Goal: Information Seeking & Learning: Find specific page/section

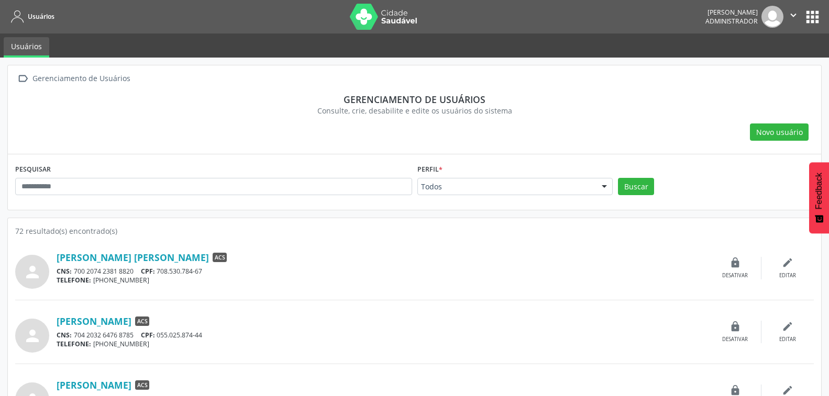
click at [502, 139] on div "Novo usuário" at bounding box center [414, 133] width 798 height 18
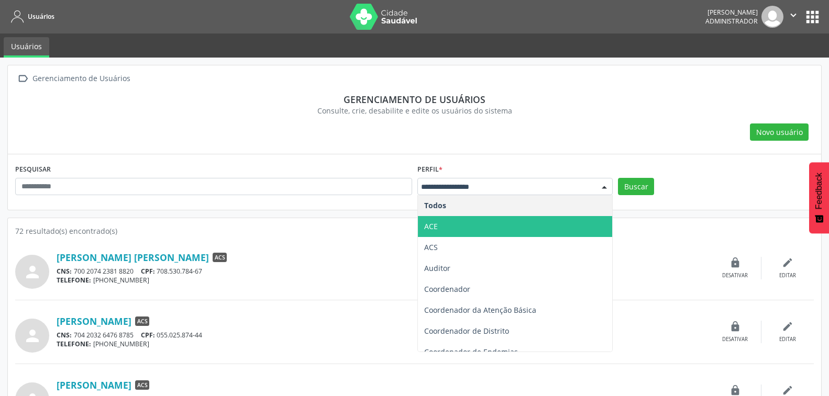
click at [465, 221] on span "ACE" at bounding box center [515, 226] width 195 height 21
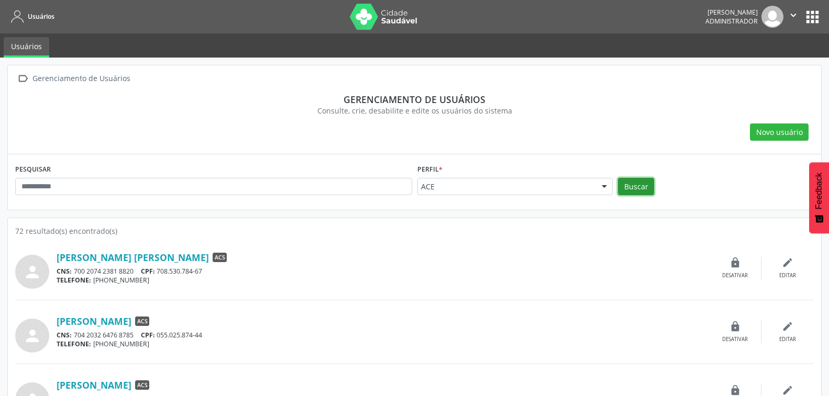
click at [624, 183] on button "Buscar" at bounding box center [636, 187] width 36 height 18
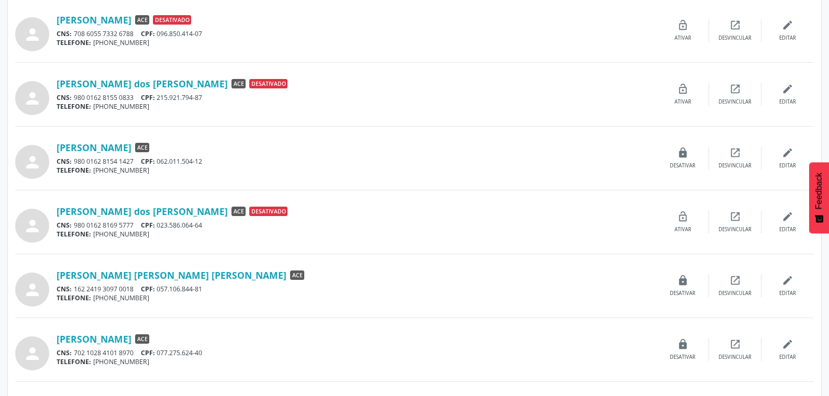
scroll to position [238, 0]
click at [126, 147] on link "[PERSON_NAME]" at bounding box center [94, 148] width 75 height 12
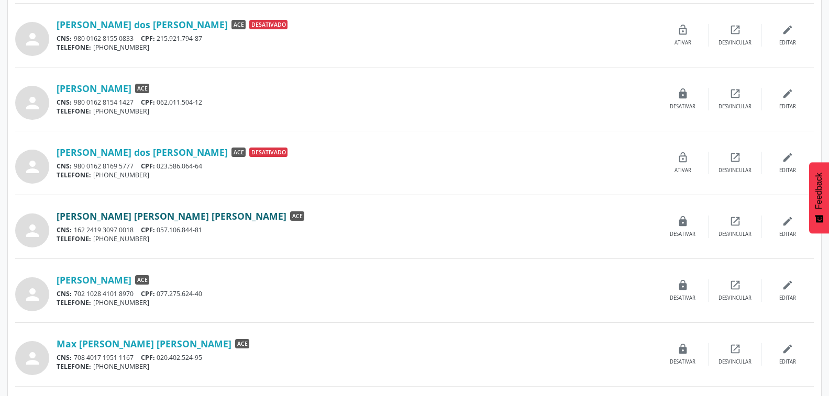
click at [131, 215] on link "[PERSON_NAME] [PERSON_NAME] [PERSON_NAME]" at bounding box center [172, 216] width 230 height 12
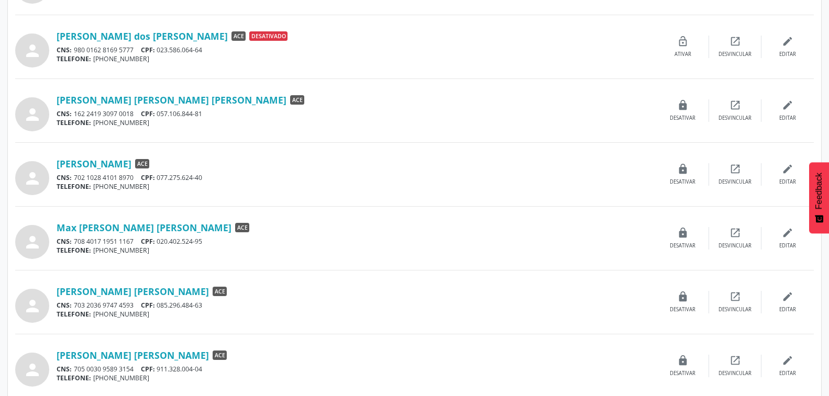
scroll to position [416, 0]
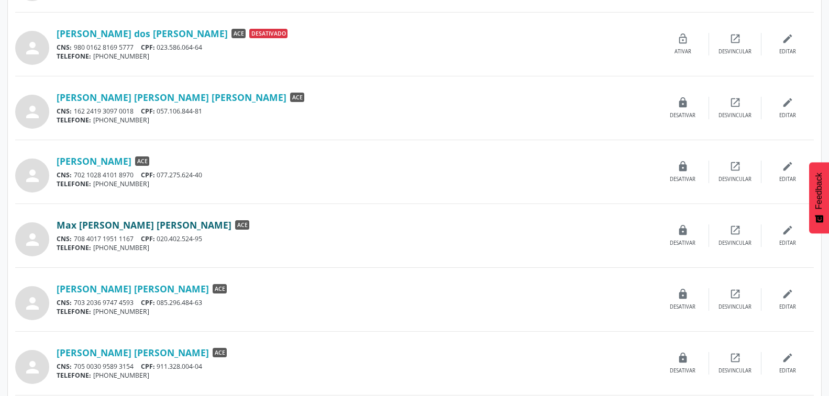
click at [117, 229] on link "Max [PERSON_NAME] [PERSON_NAME]" at bounding box center [144, 225] width 175 height 12
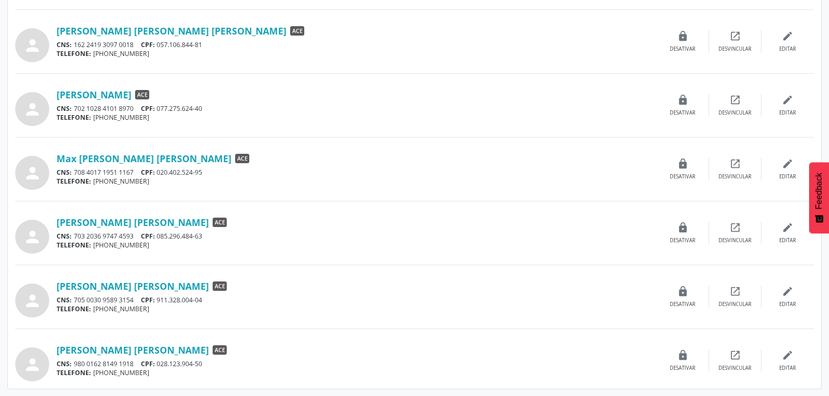
scroll to position [483, 0]
click at [128, 286] on link "[PERSON_NAME] [PERSON_NAME]" at bounding box center [133, 286] width 152 height 12
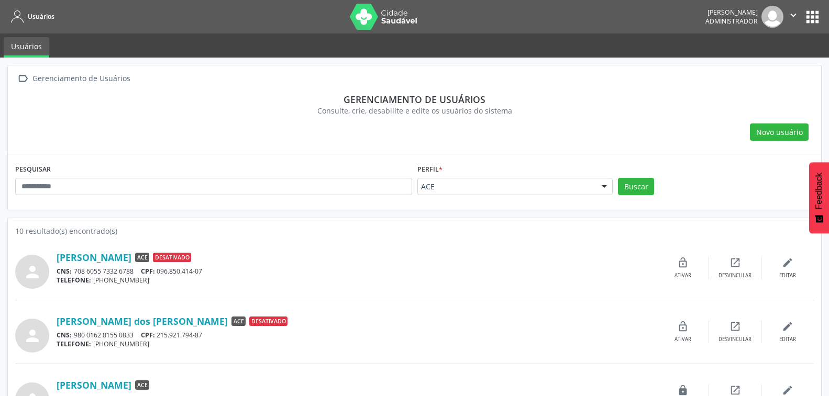
scroll to position [0, 0]
click at [791, 19] on icon "" at bounding box center [793, 15] width 12 height 12
click at [760, 66] on link "Sair" at bounding box center [766, 64] width 72 height 15
